Goal: Information Seeking & Learning: Learn about a topic

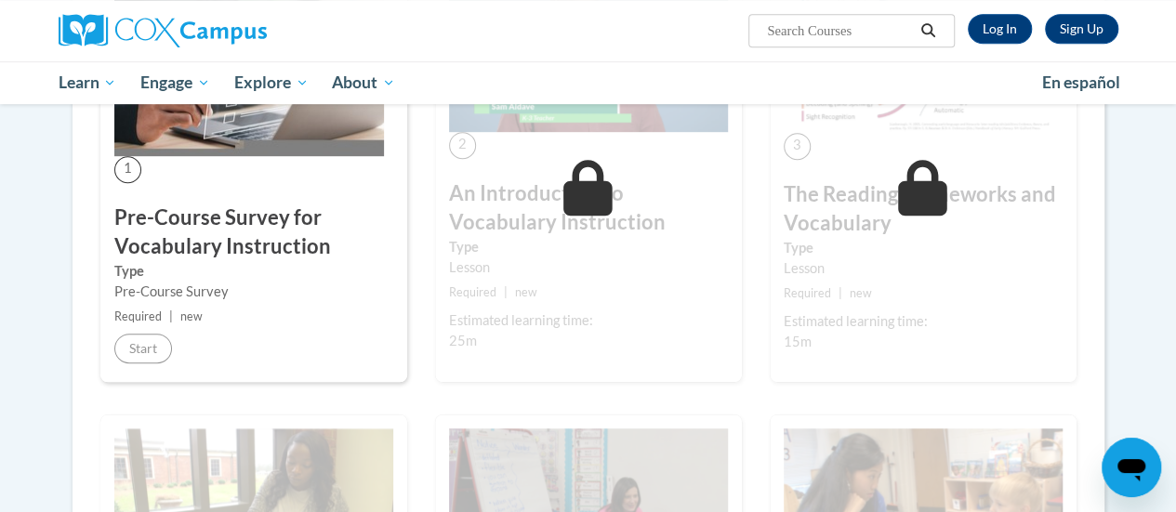
scroll to position [279, 0]
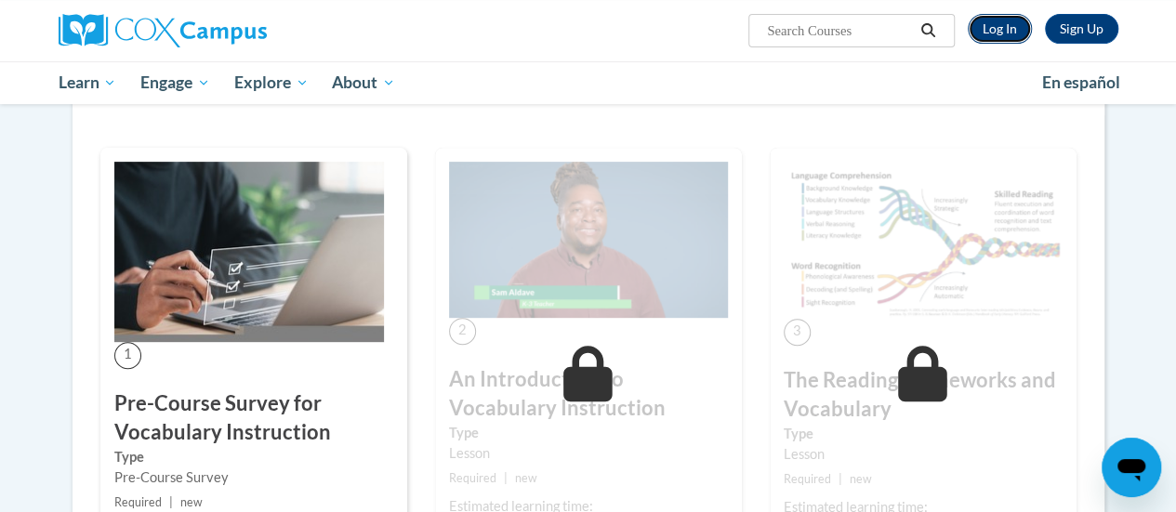
click at [1010, 34] on link "Log In" at bounding box center [999, 29] width 64 height 30
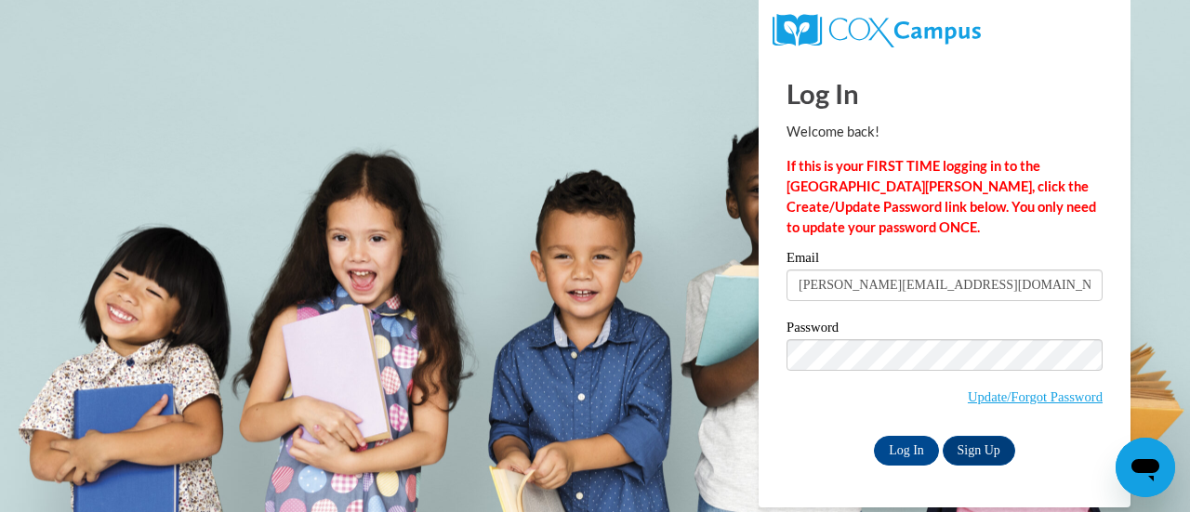
type input "alvareza@w-csd.org"
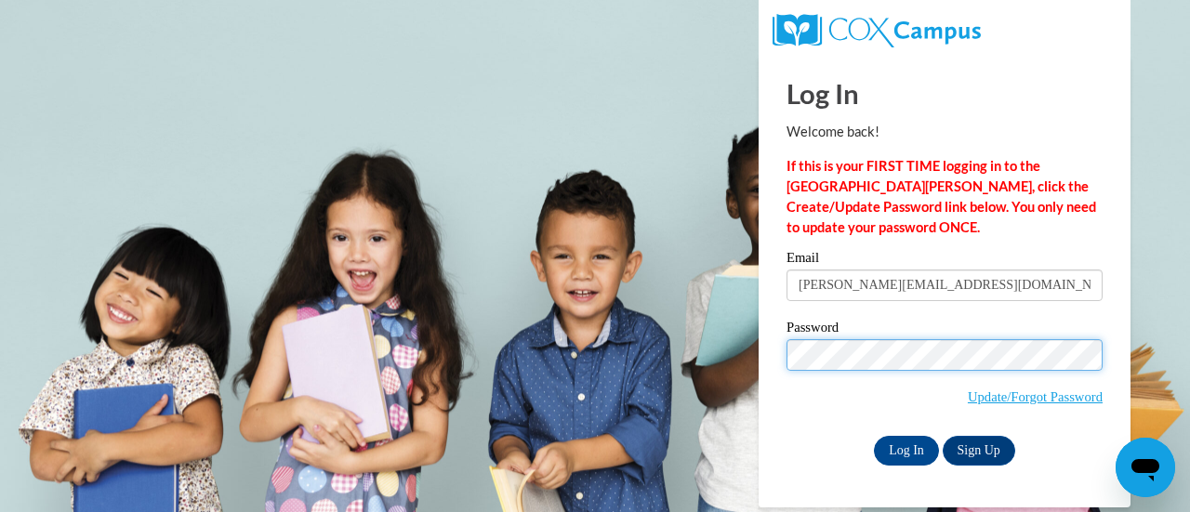
click at [874, 436] on input "Log In" at bounding box center [906, 451] width 65 height 30
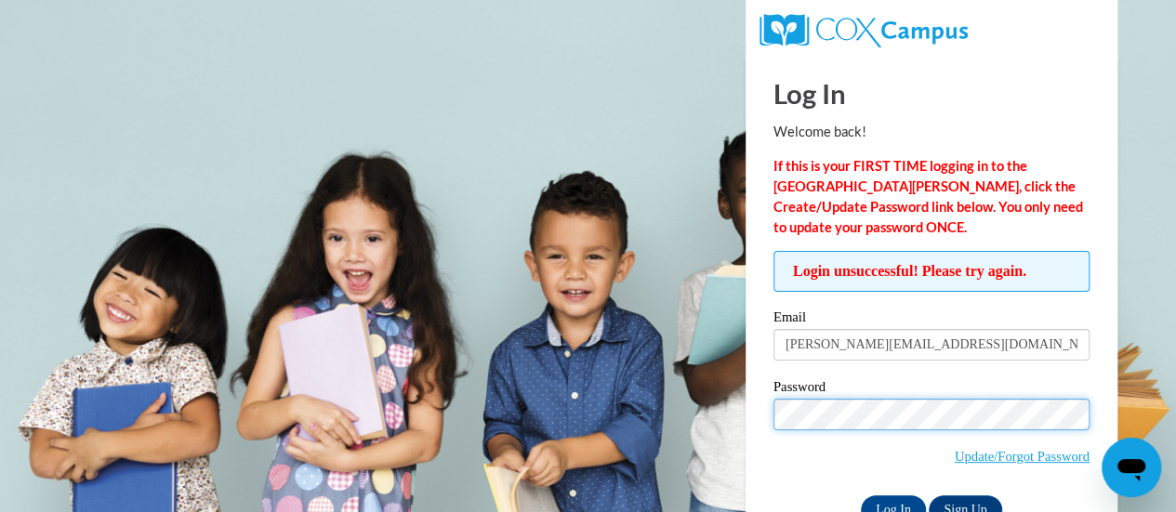
click at [861, 495] on input "Log In" at bounding box center [893, 510] width 65 height 30
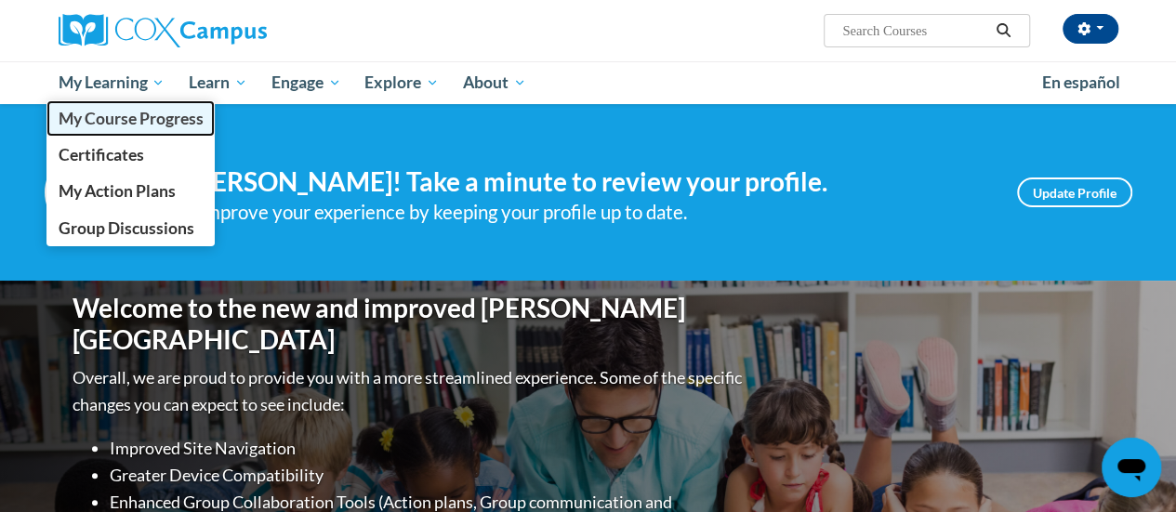
click at [123, 120] on span "My Course Progress" at bounding box center [130, 119] width 145 height 20
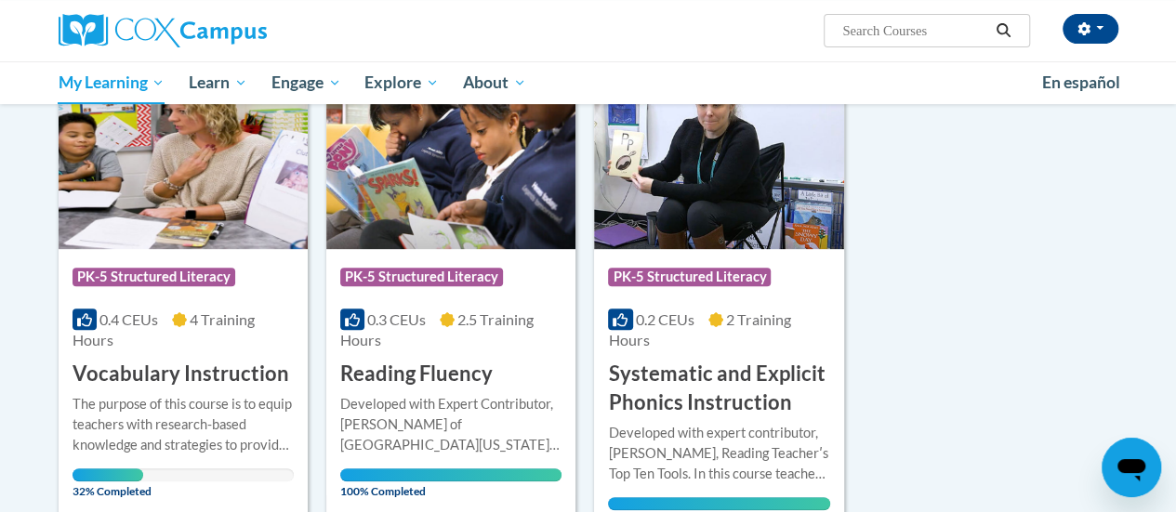
scroll to position [372, 0]
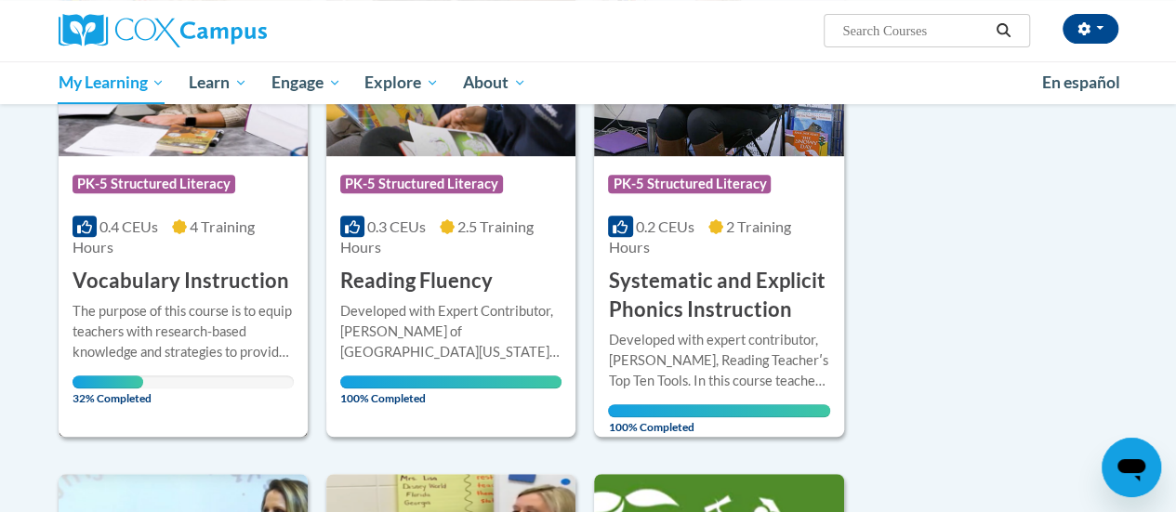
click at [141, 143] on img at bounding box center [183, 62] width 249 height 190
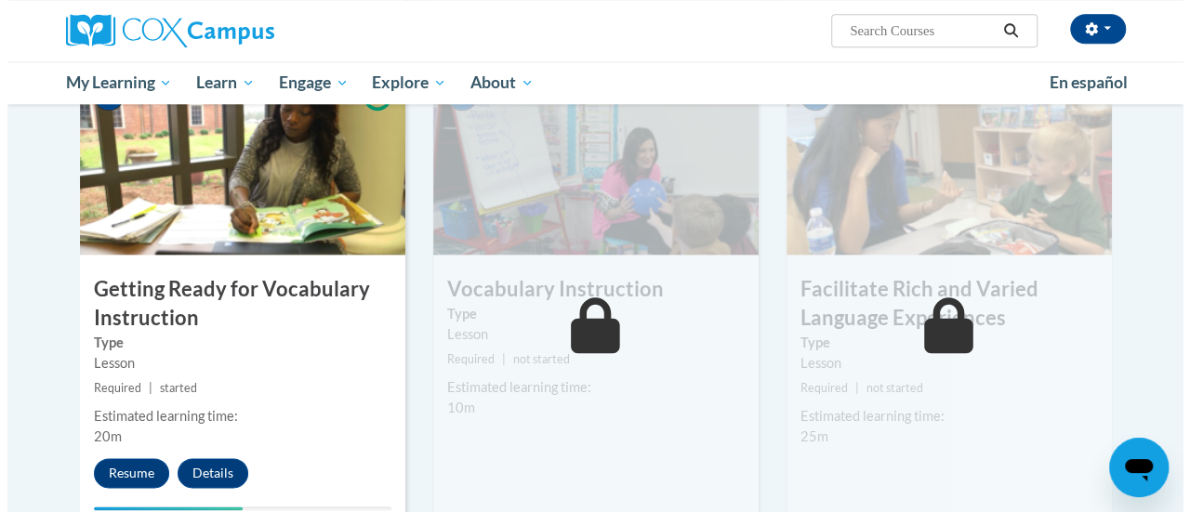
scroll to position [1022, 0]
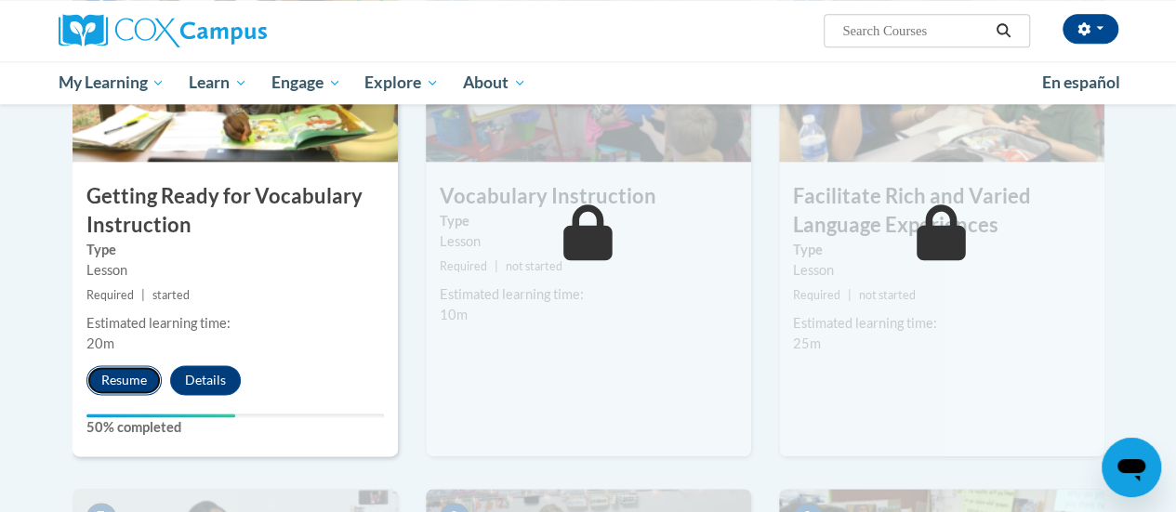
click at [112, 383] on button "Resume" at bounding box center [123, 380] width 75 height 30
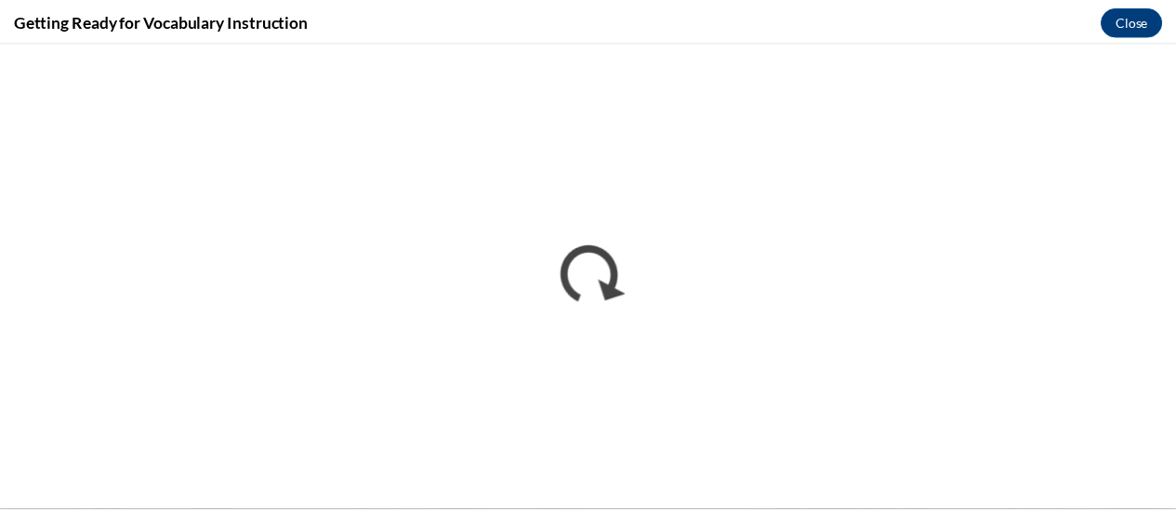
scroll to position [0, 0]
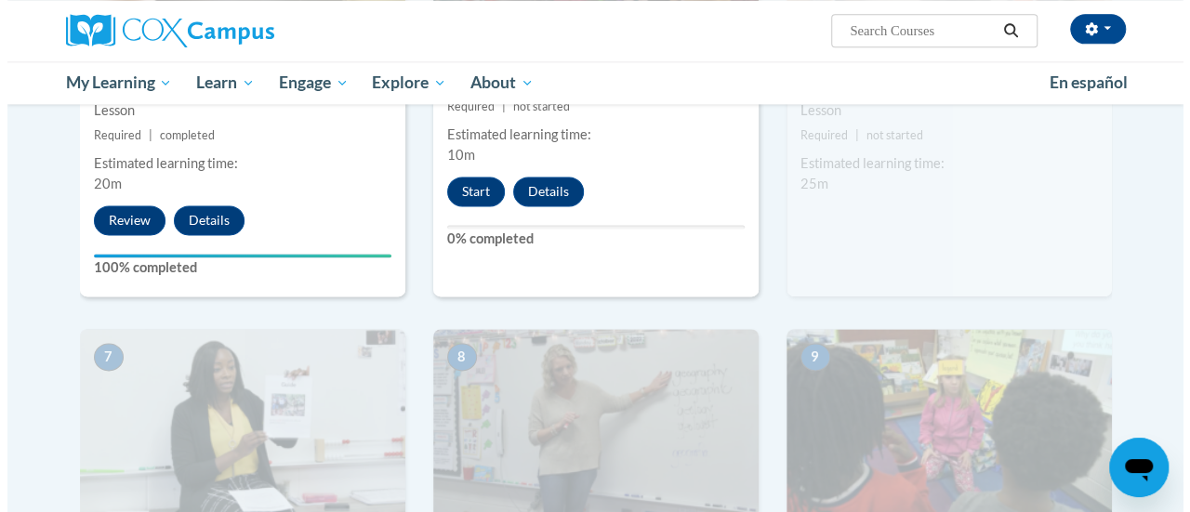
scroll to position [903, 0]
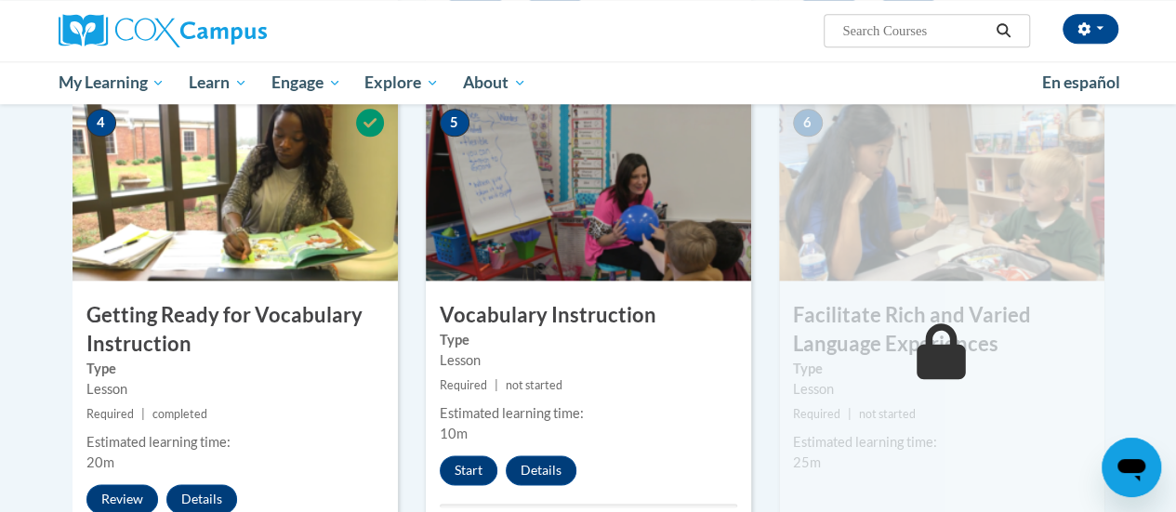
click at [615, 207] on img at bounding box center [588, 188] width 325 height 186
click at [456, 474] on button "Start" at bounding box center [469, 470] width 58 height 30
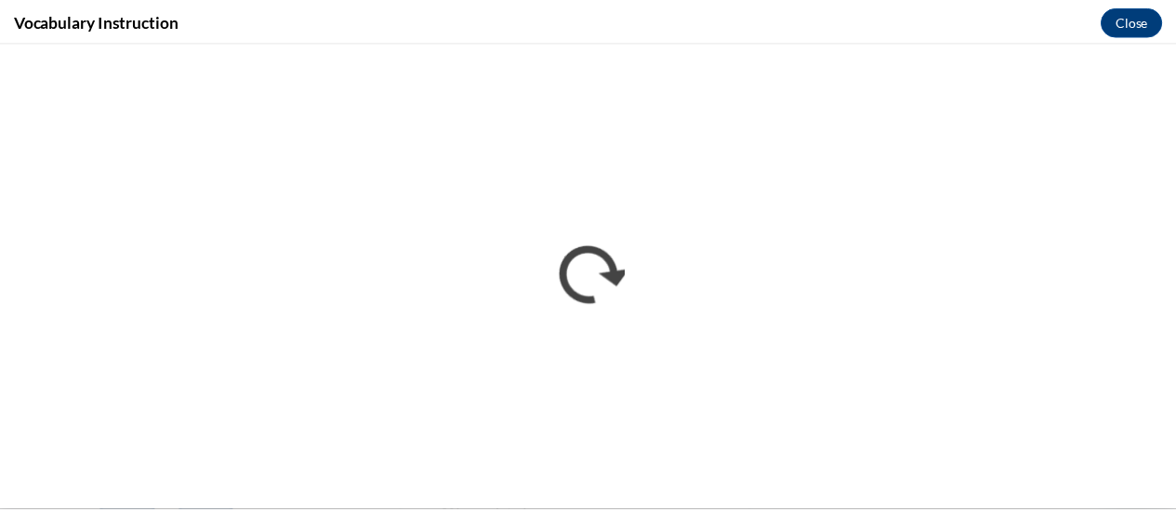
scroll to position [0, 0]
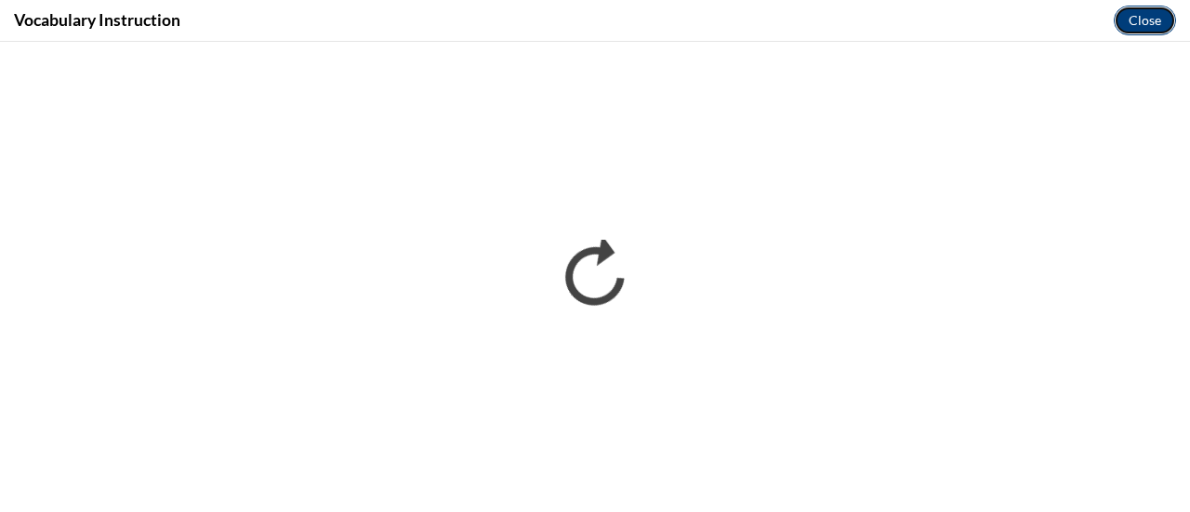
click at [1151, 23] on button "Close" at bounding box center [1144, 21] width 62 height 30
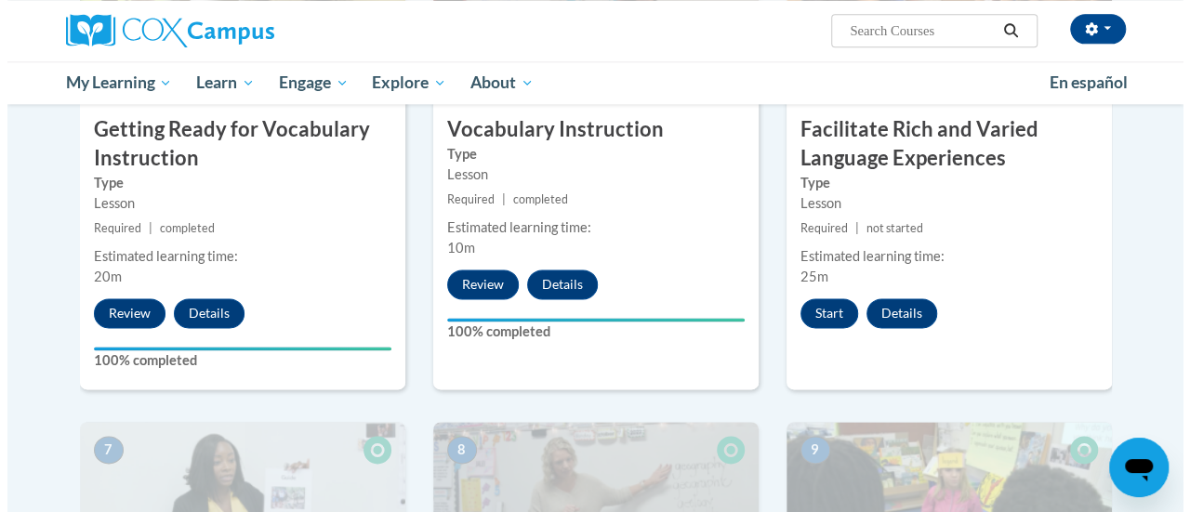
scroll to position [996, 0]
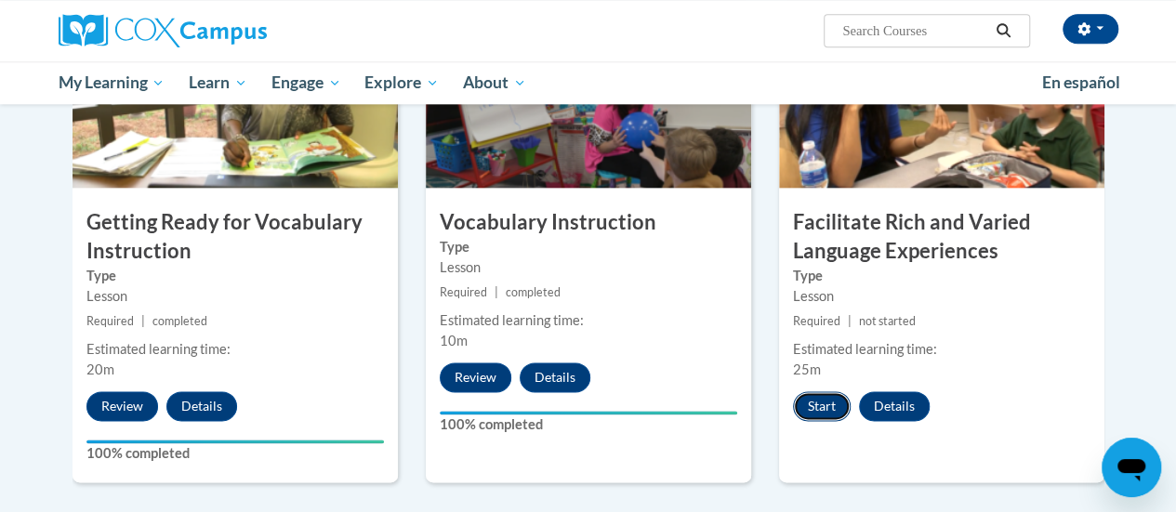
click at [819, 412] on button "Start" at bounding box center [822, 406] width 58 height 30
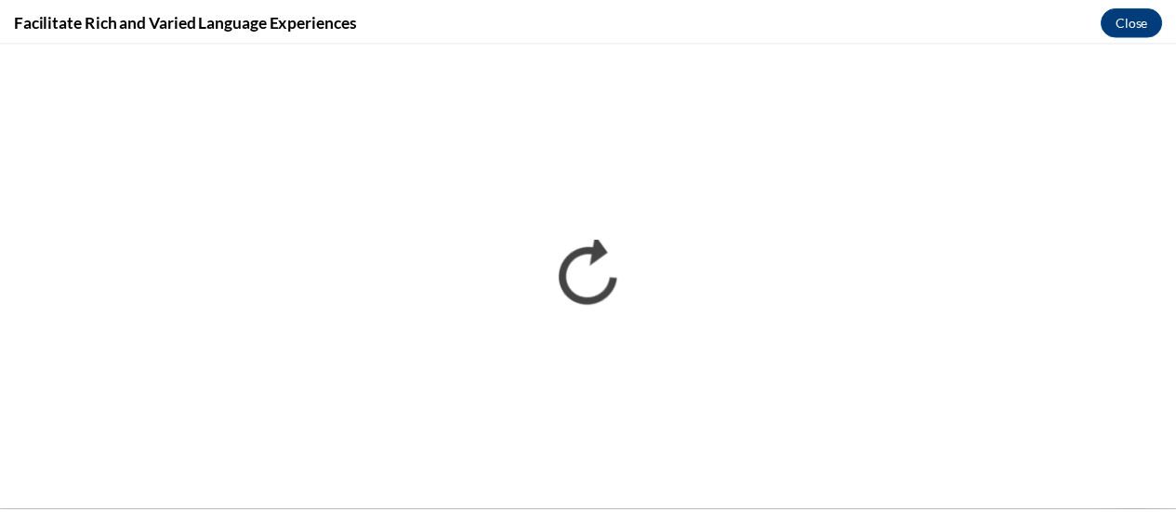
scroll to position [0, 0]
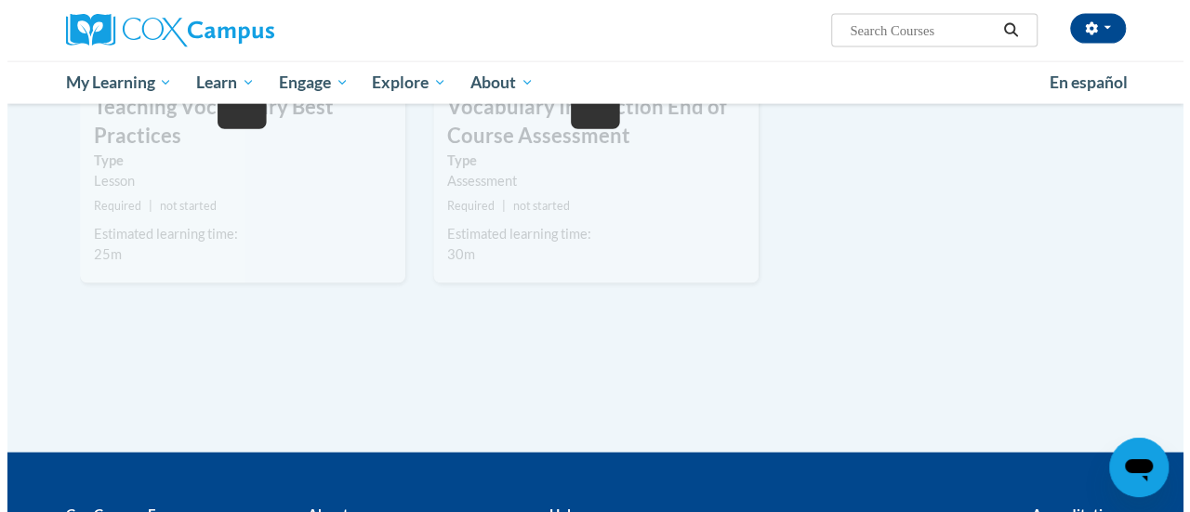
scroll to position [1580, 0]
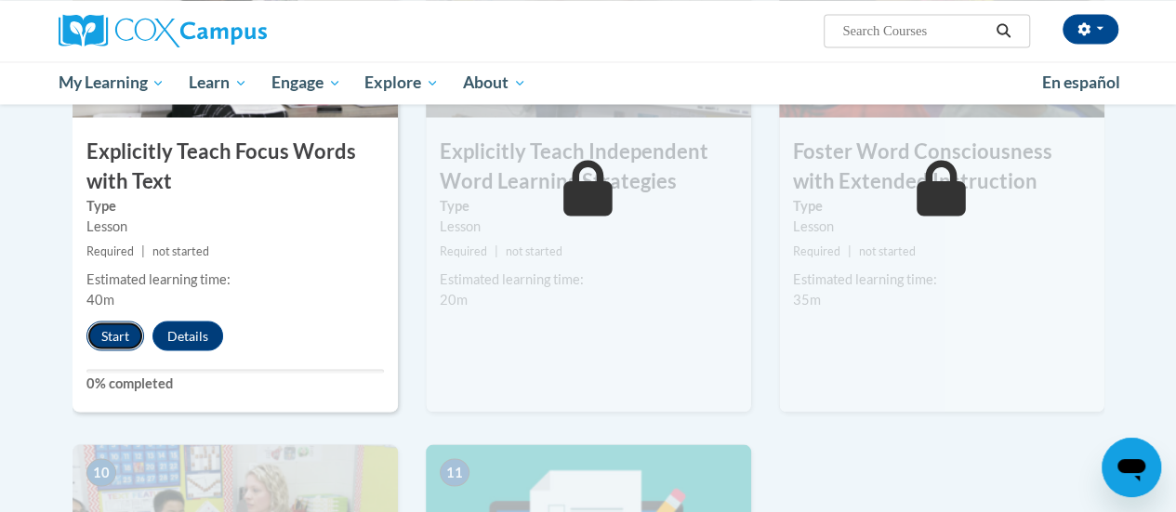
click at [113, 339] on button "Start" at bounding box center [115, 336] width 58 height 30
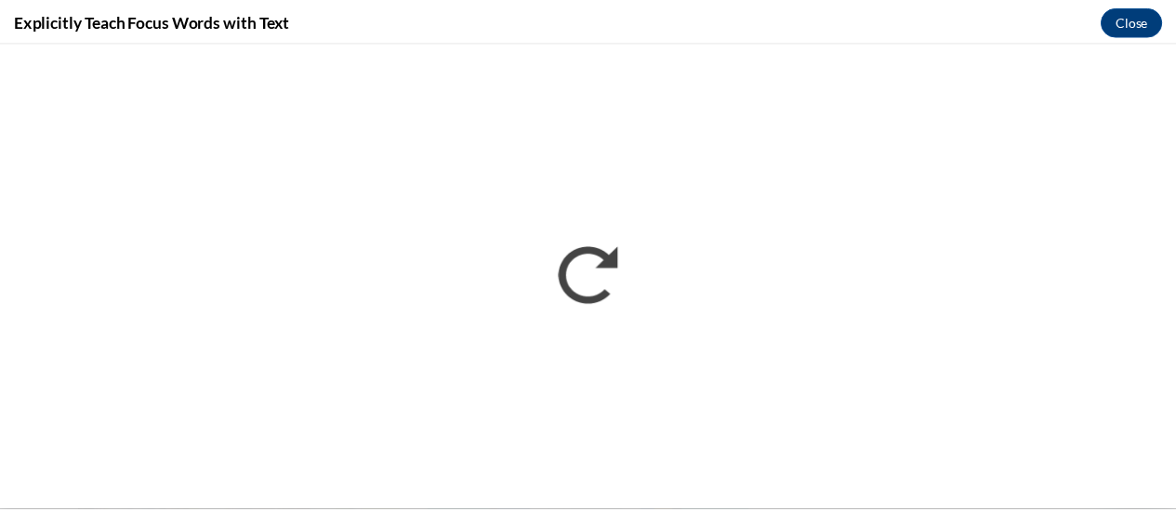
scroll to position [0, 0]
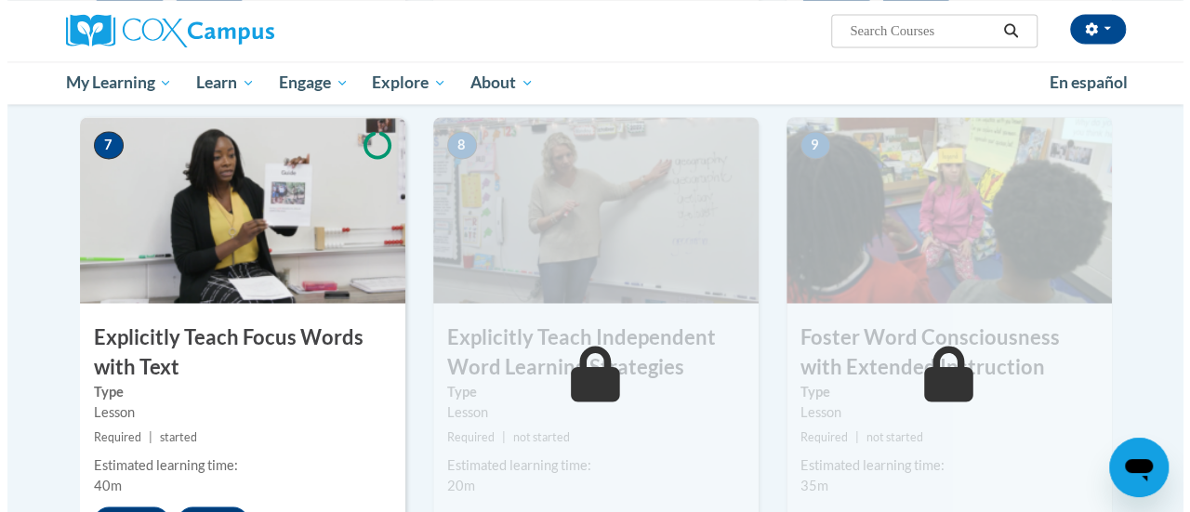
scroll to position [1673, 0]
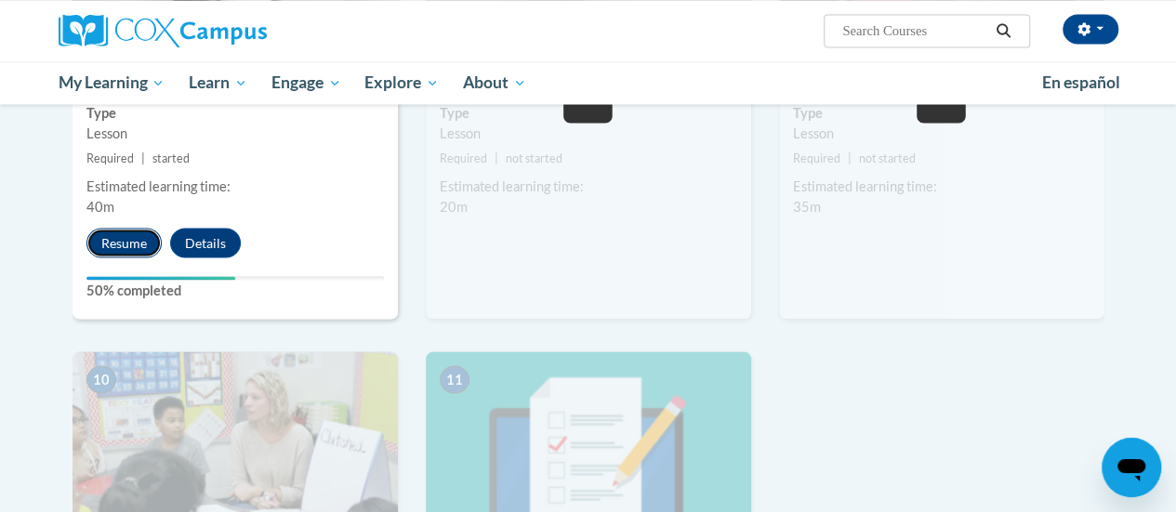
click at [116, 237] on button "Resume" at bounding box center [123, 243] width 75 height 30
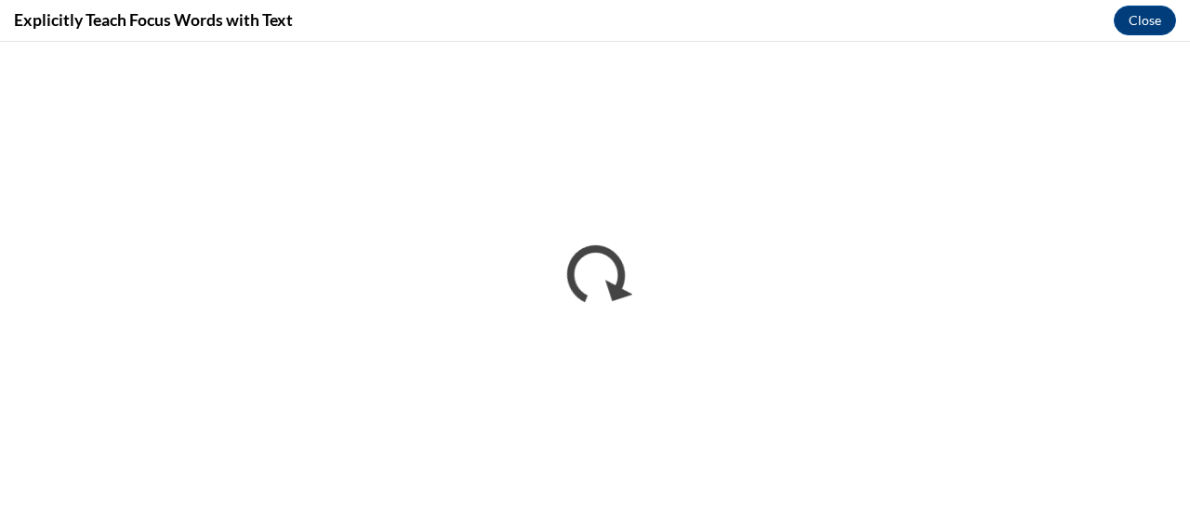
scroll to position [0, 0]
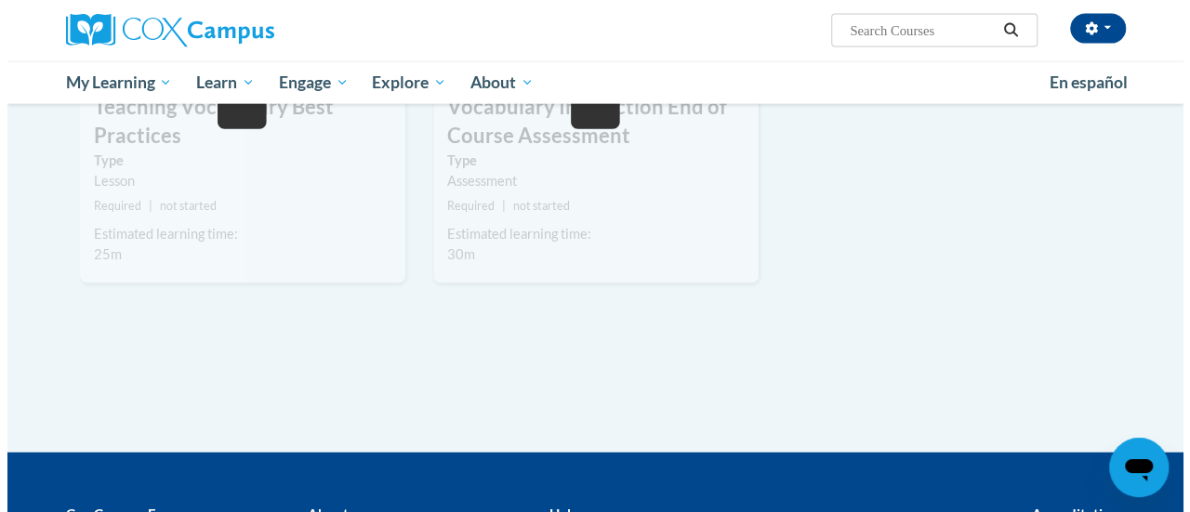
scroll to position [1580, 0]
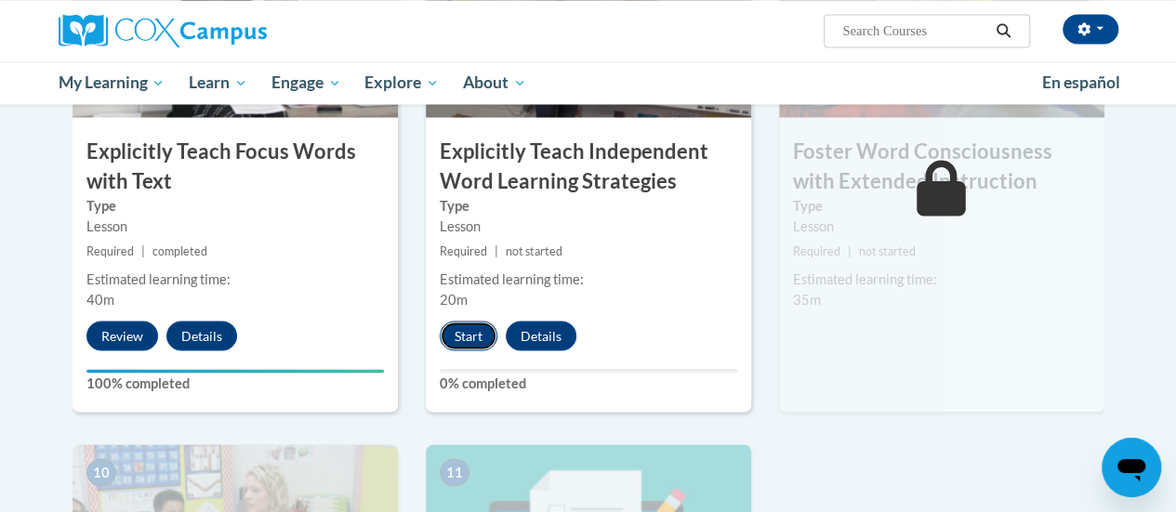
click at [460, 342] on button "Start" at bounding box center [469, 336] width 58 height 30
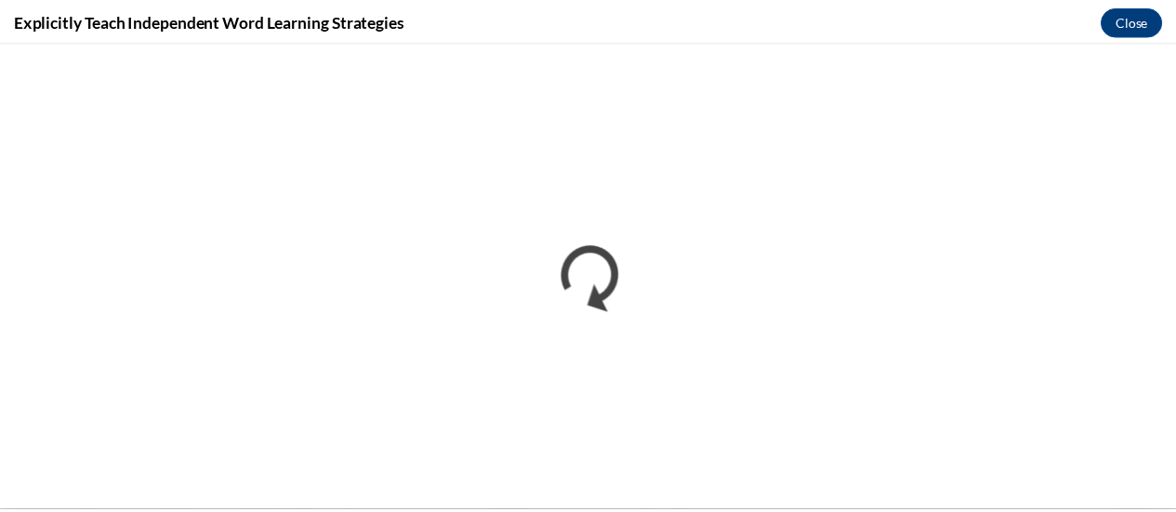
scroll to position [0, 0]
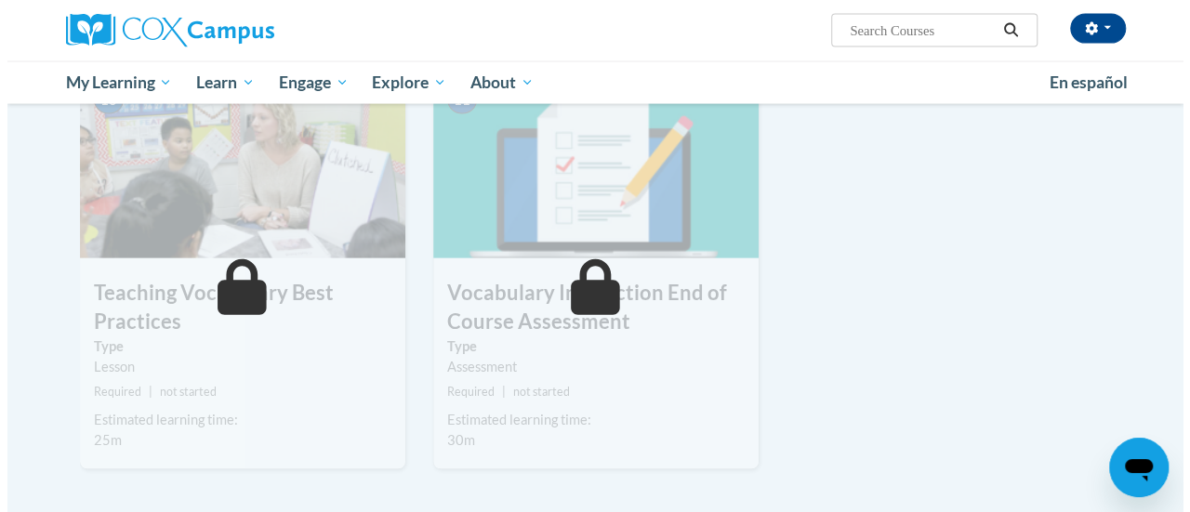
scroll to position [1673, 0]
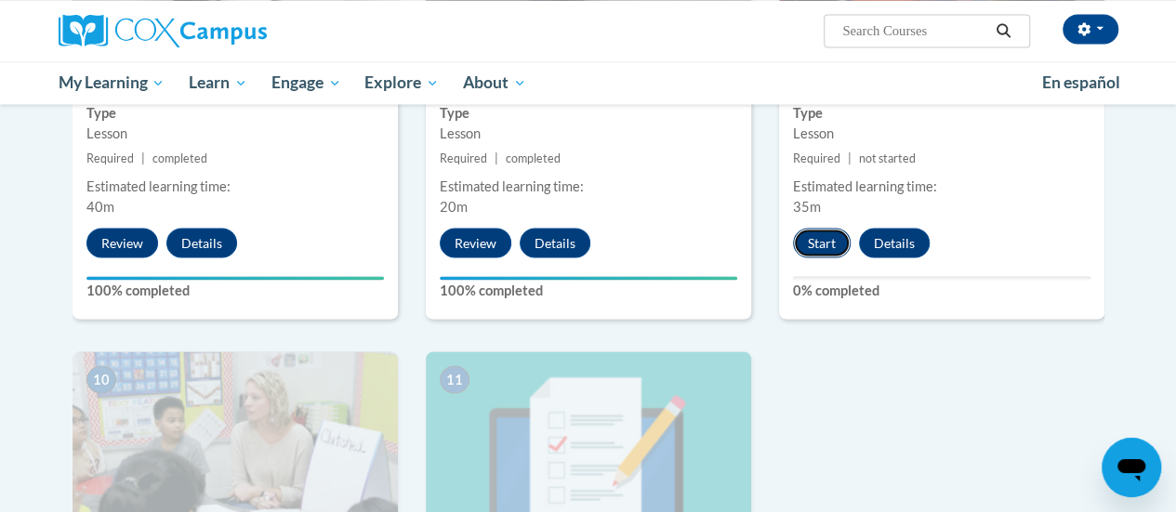
click at [812, 230] on button "Start" at bounding box center [822, 243] width 58 height 30
